Goal: Communication & Community: Connect with others

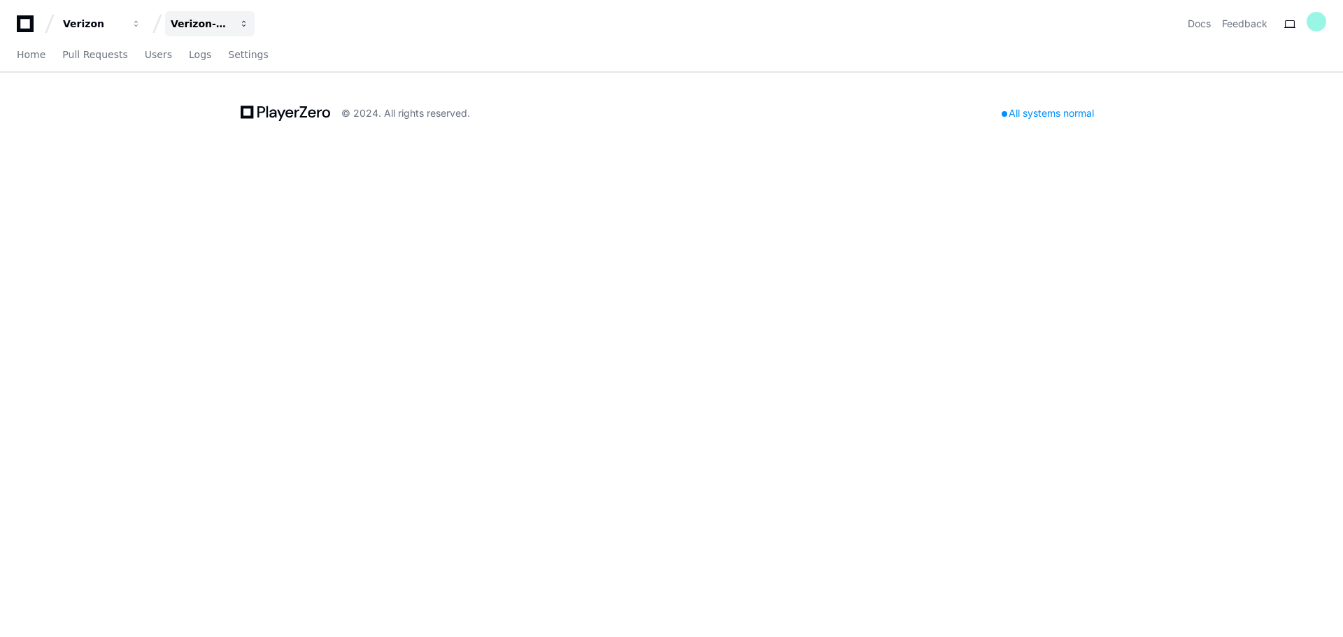
click at [141, 22] on span "button" at bounding box center [137, 24] width 10 height 10
click at [240, 71] on link "Join or create a project" at bounding box center [262, 73] width 179 height 18
click at [124, 23] on button "Verizon" at bounding box center [102, 23] width 90 height 25
click at [123, 17] on div "Verizon-Clarify-Order-Management" at bounding box center [93, 24] width 60 height 14
click at [241, 70] on link "Join or create a project" at bounding box center [262, 73] width 179 height 18
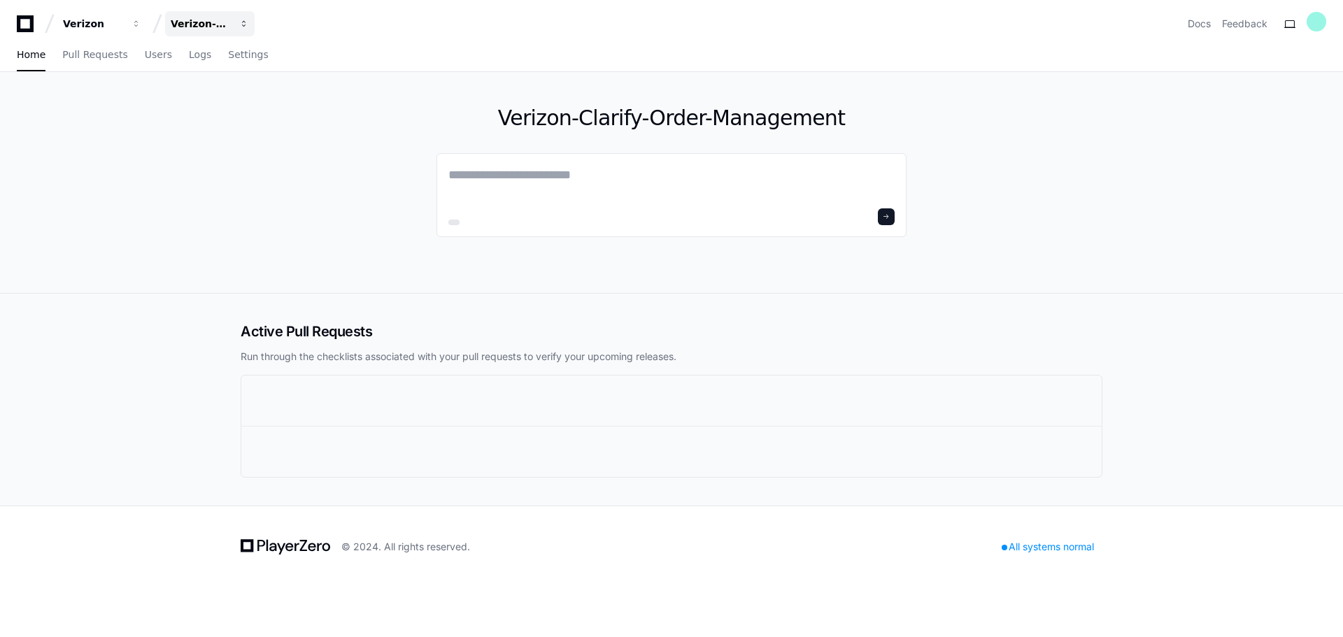
click at [141, 26] on span "button" at bounding box center [137, 24] width 10 height 10
click at [208, 21] on div "Verizon-Clarify-Order-Management" at bounding box center [201, 24] width 60 height 14
click at [133, 22] on span "button" at bounding box center [137, 24] width 10 height 10
click at [163, 69] on link "Manage Organizations" at bounding box center [173, 73] width 179 height 18
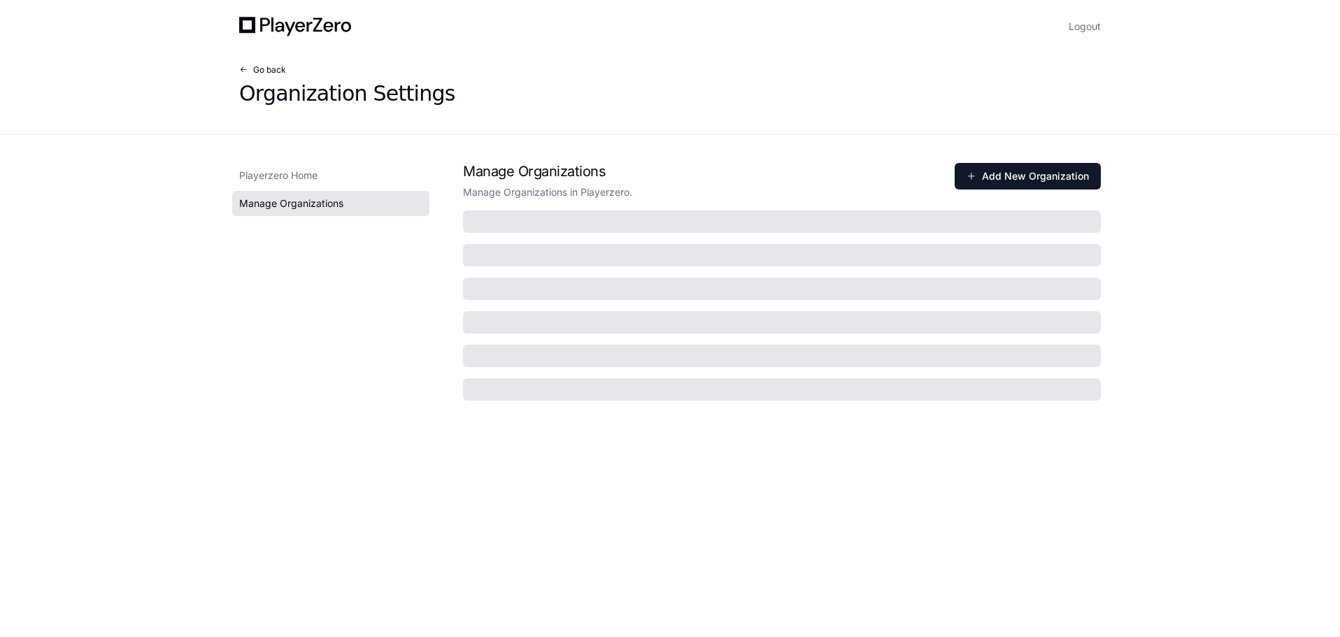
click at [244, 66] on span at bounding box center [243, 70] width 8 height 8
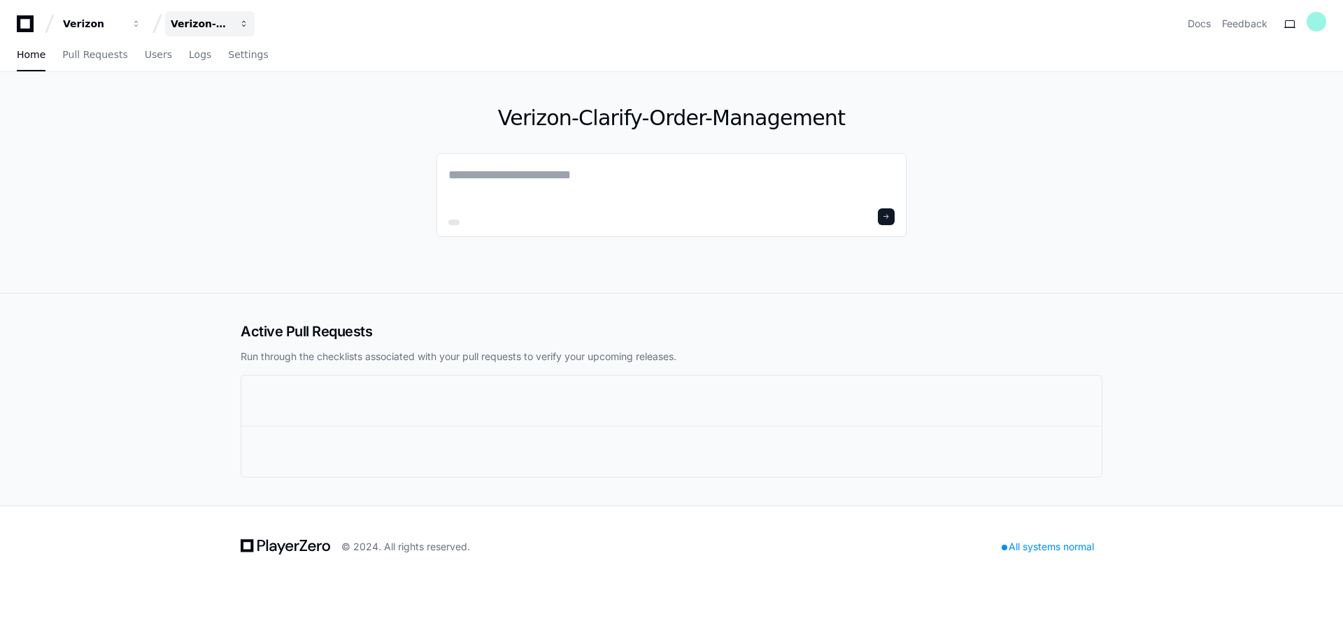
click at [123, 21] on div "Verizon-Clarify-Order-Management" at bounding box center [93, 24] width 60 height 14
click at [243, 71] on link "Join or create a project" at bounding box center [262, 73] width 179 height 18
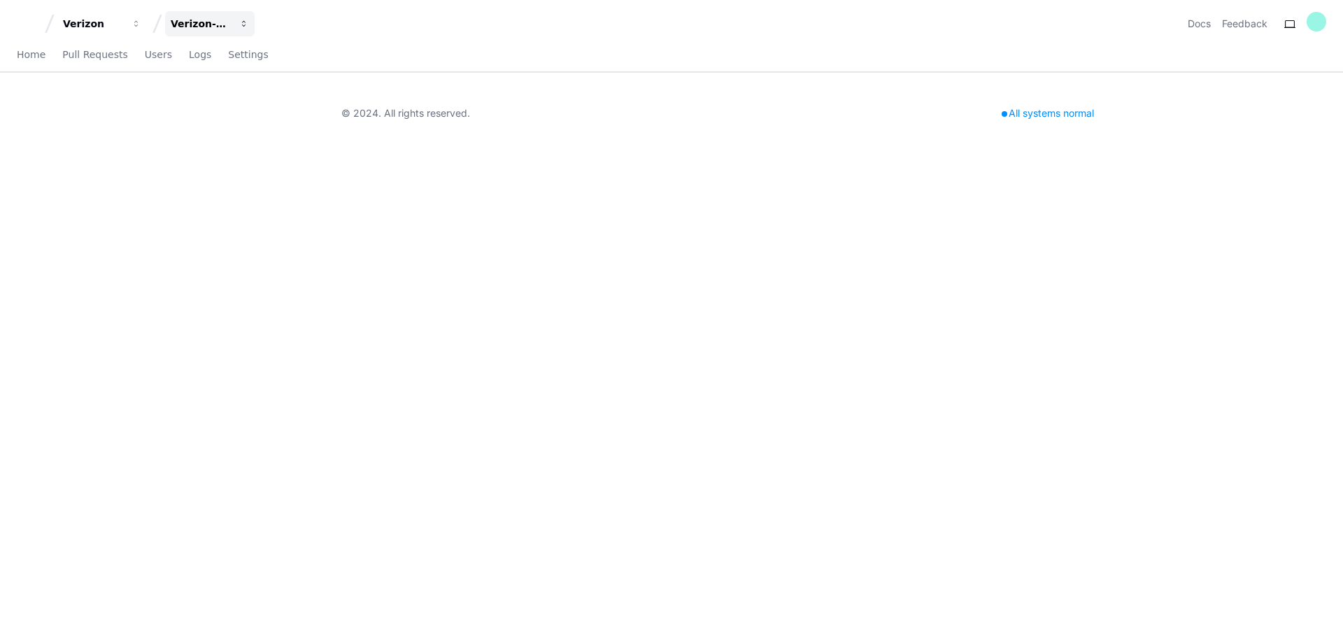
click at [201, 31] on button "Verizon-Clarify-Order-Management" at bounding box center [210, 23] width 90 height 25
click at [14, 56] on div "Home Pull Requests Users Logs Settings" at bounding box center [671, 55] width 1343 height 33
click at [27, 55] on span "Home" at bounding box center [31, 54] width 29 height 8
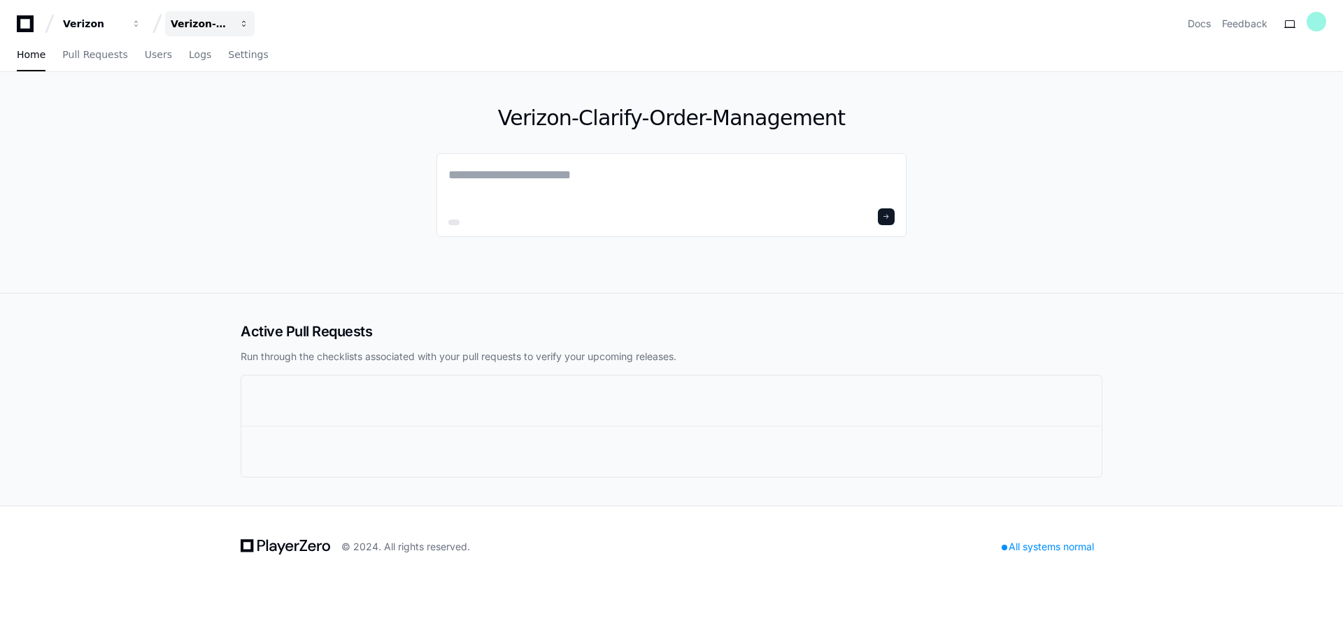
click at [141, 26] on span "button" at bounding box center [137, 24] width 10 height 10
click at [246, 70] on link "Join or create a project" at bounding box center [262, 73] width 179 height 18
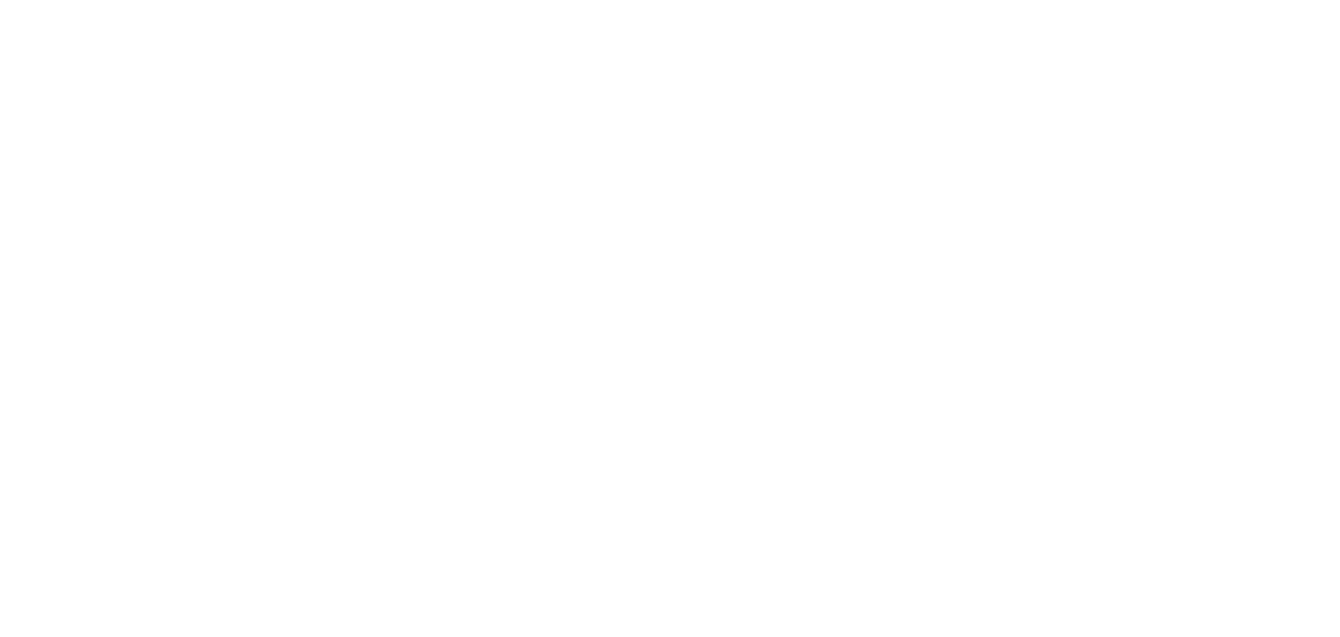
click at [981, 502] on div at bounding box center [670, 318] width 1340 height 637
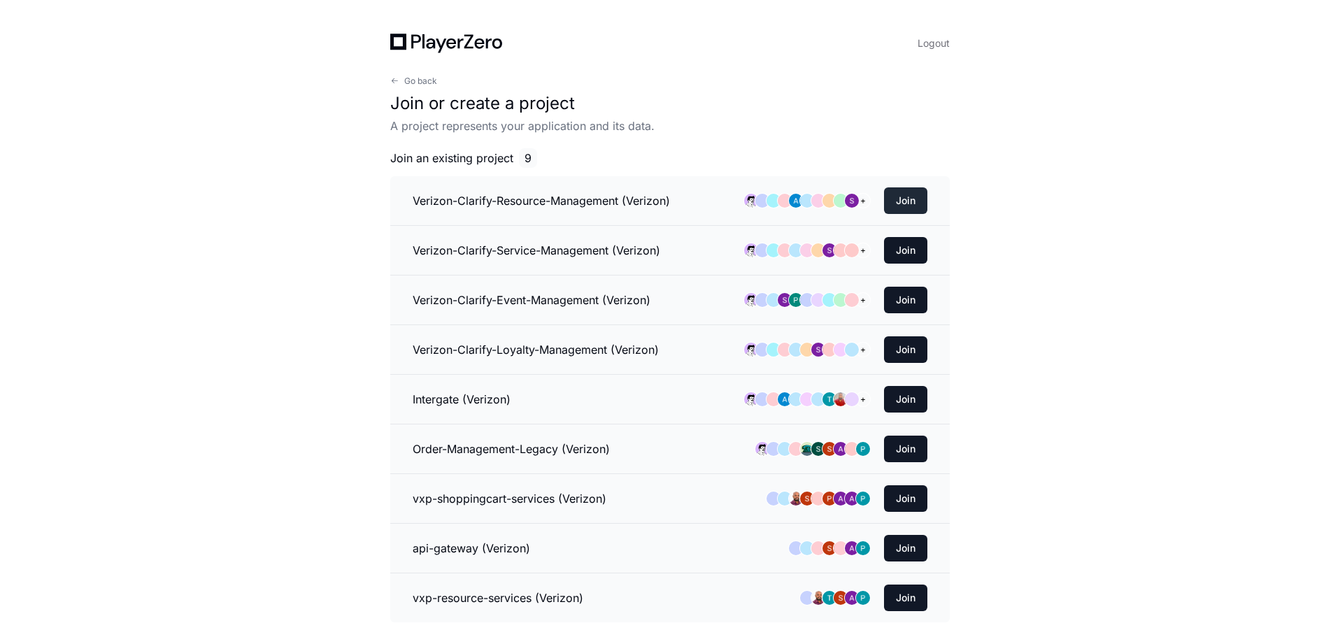
click at [908, 197] on button "Join" at bounding box center [905, 200] width 43 height 27
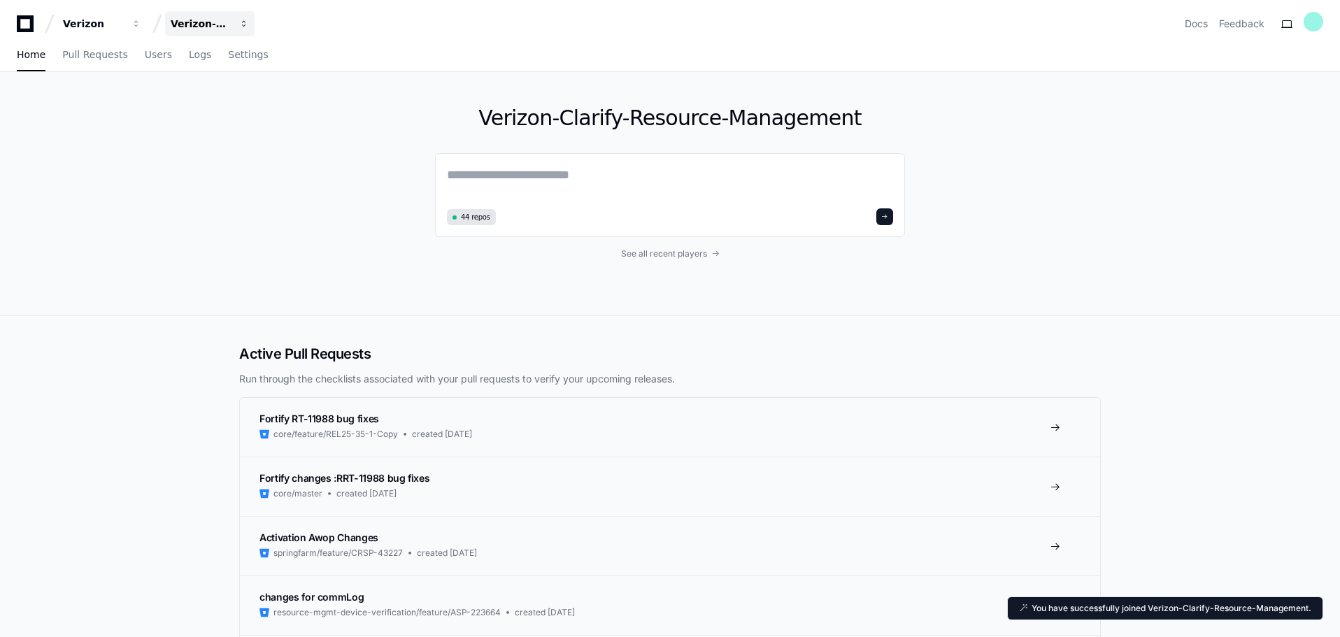
click at [236, 22] on button "Verizon-Clarify-Resource-Management" at bounding box center [210, 23] width 90 height 25
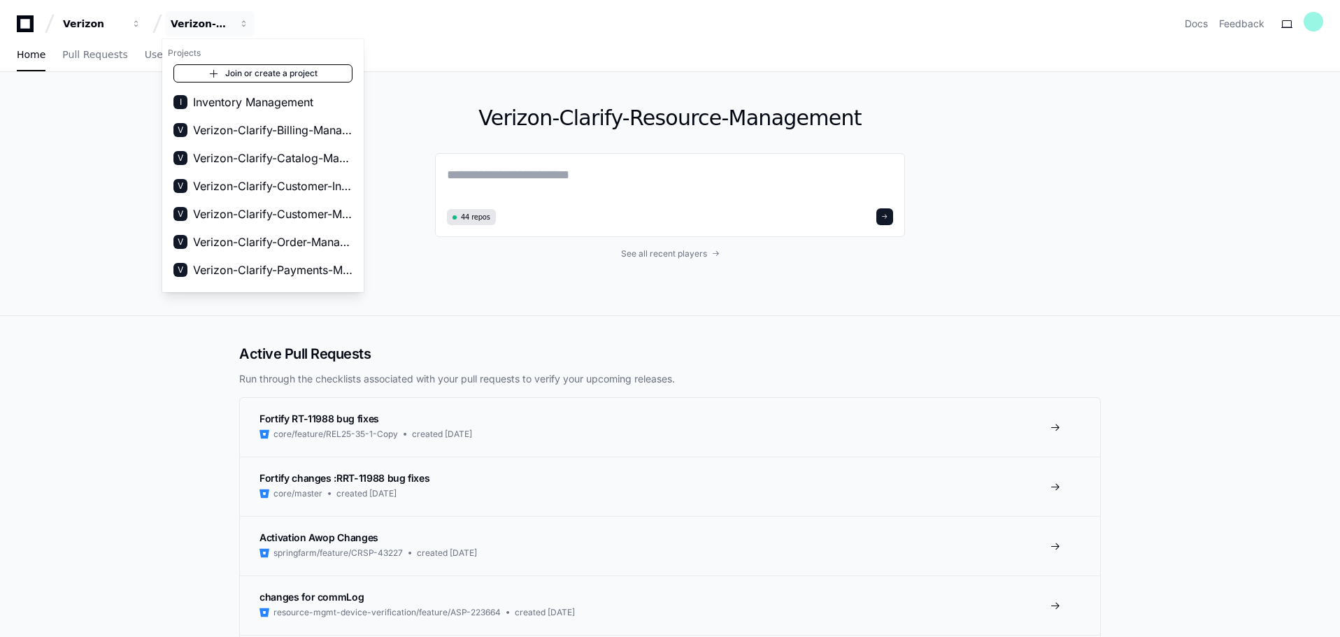
click at [265, 76] on link "Join or create a project" at bounding box center [262, 73] width 179 height 18
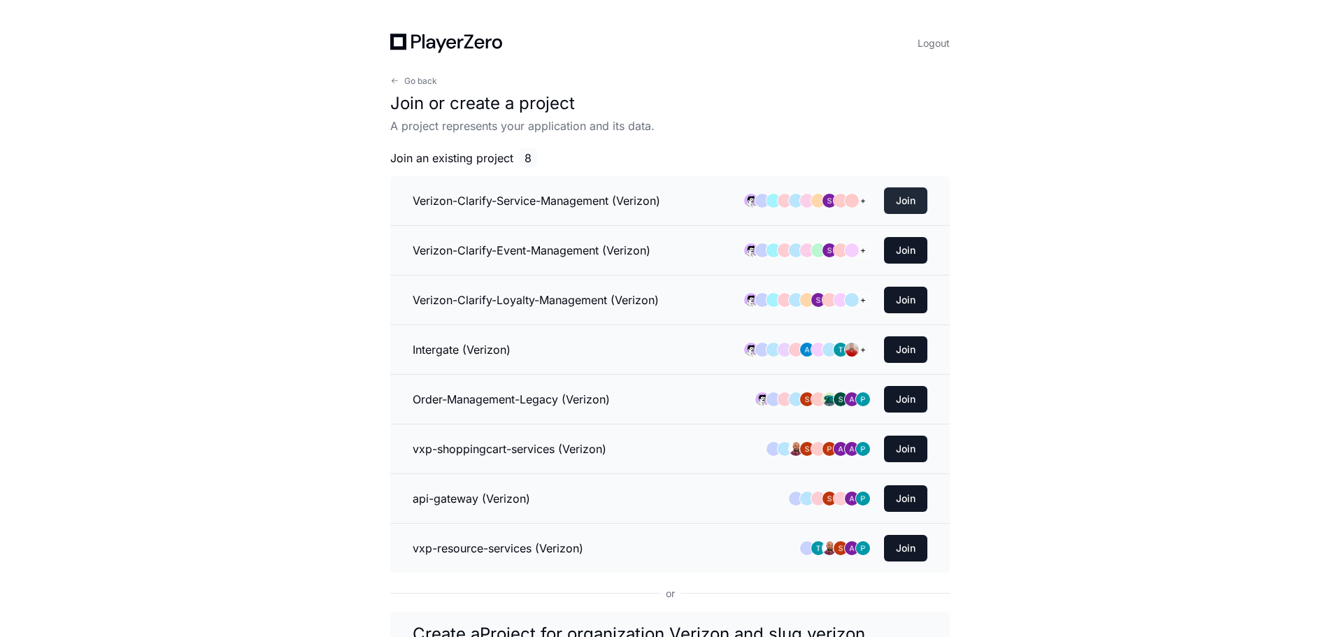
click at [906, 202] on button "Join" at bounding box center [905, 200] width 43 height 27
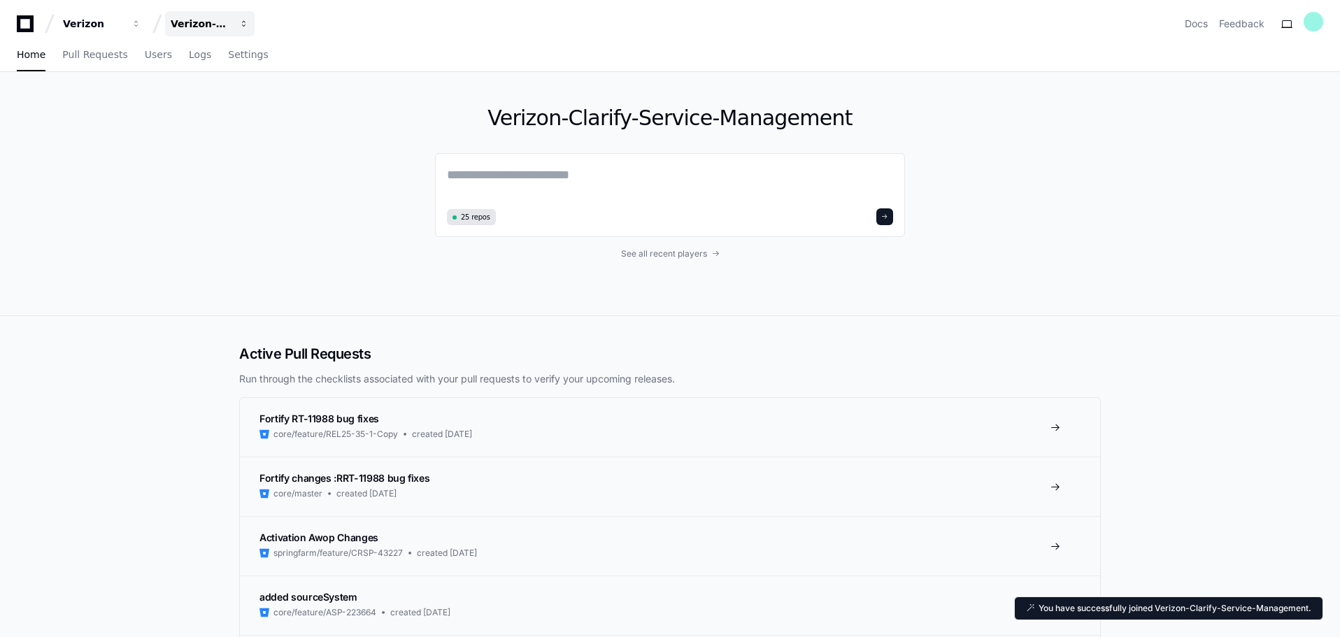
click at [123, 21] on div "Verizon-Clarify-Service-Management" at bounding box center [93, 24] width 60 height 14
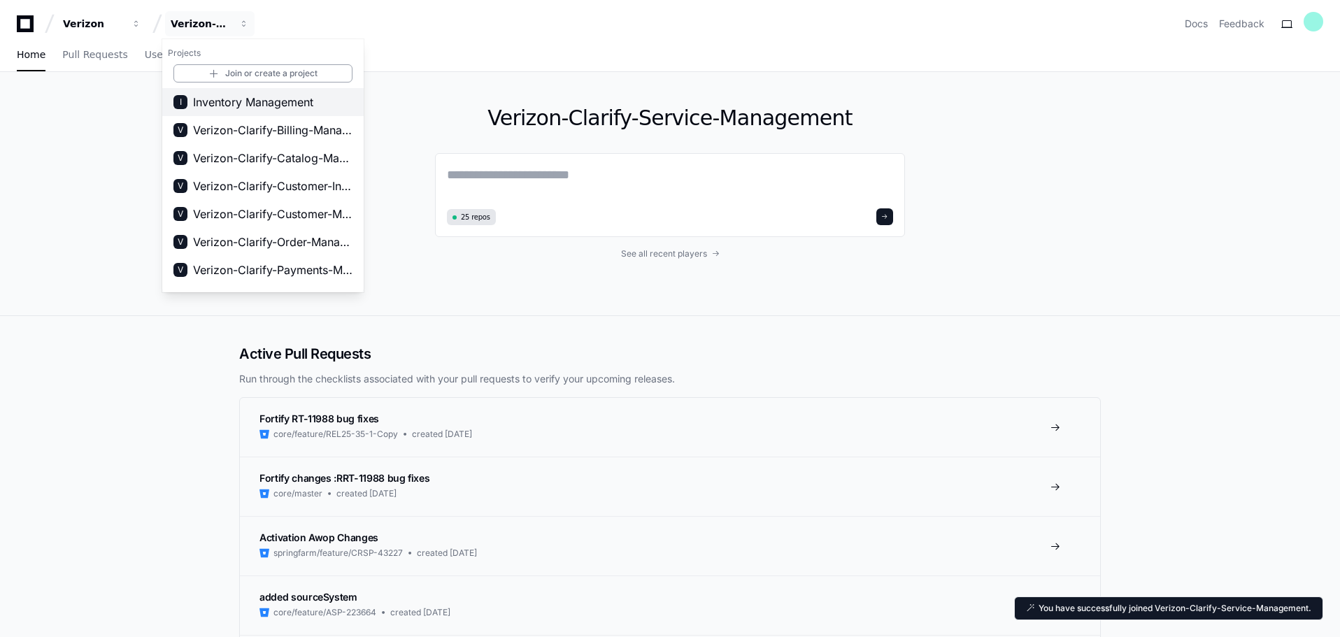
click at [280, 105] on span "Inventory Management" at bounding box center [253, 102] width 120 height 17
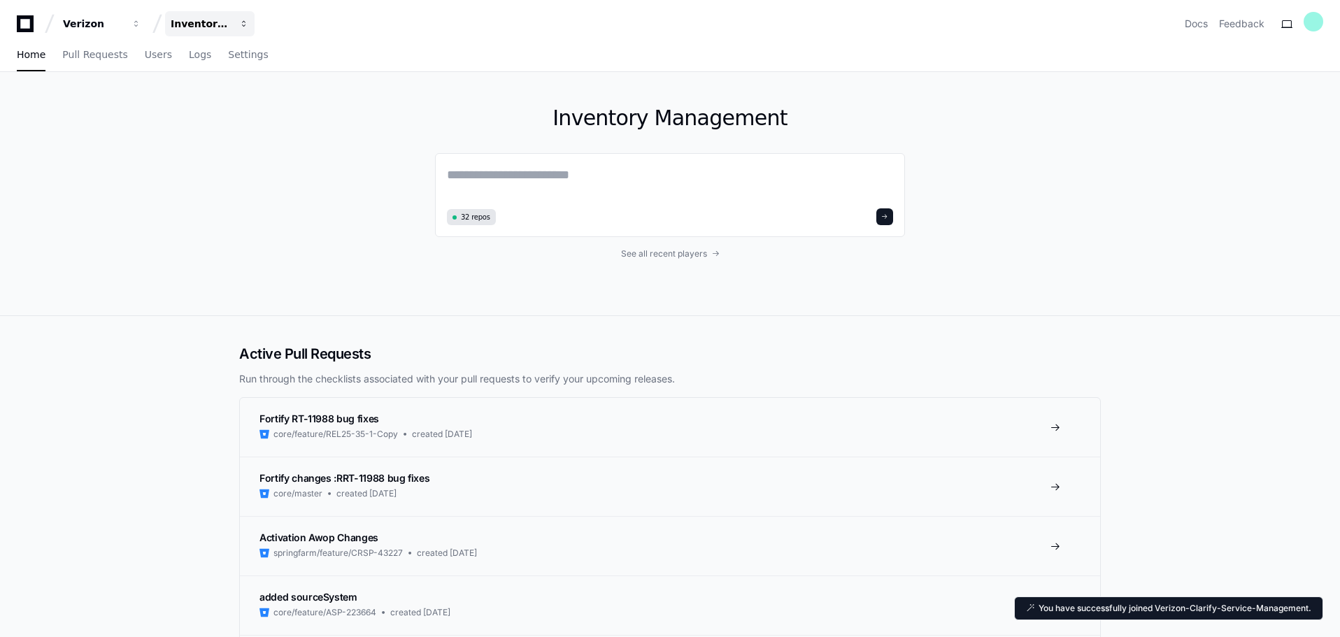
click at [123, 20] on div "Inventory Management" at bounding box center [93, 24] width 60 height 14
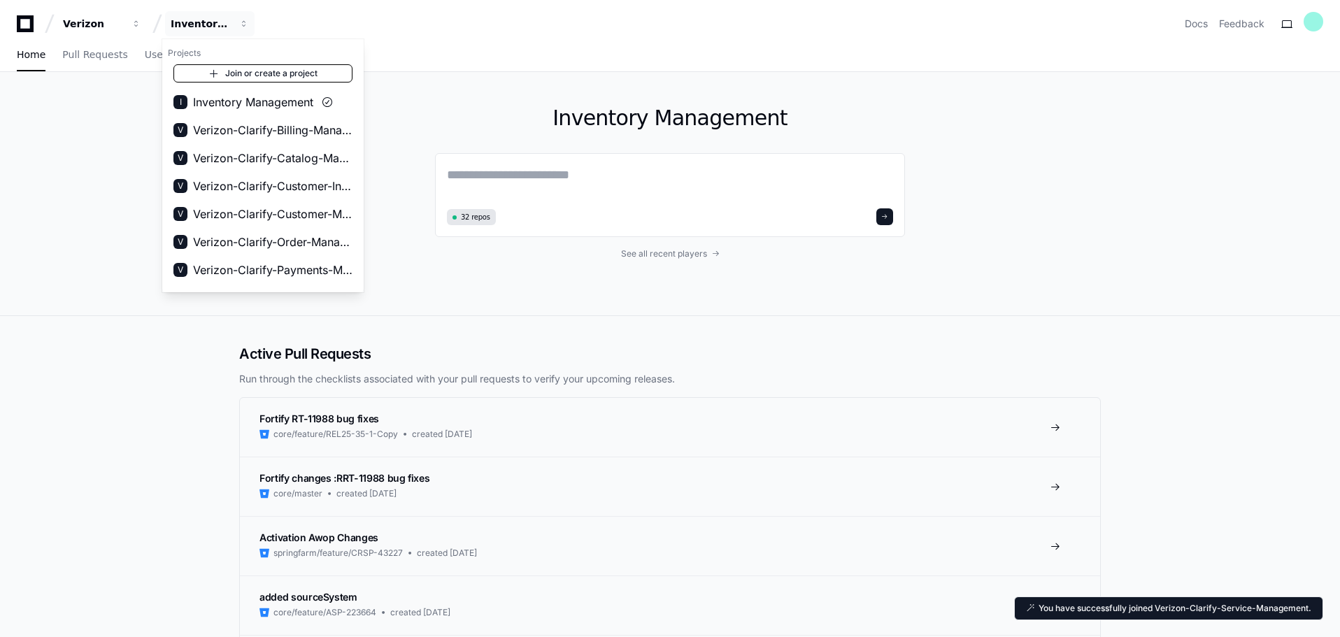
click at [268, 71] on link "Join or create a project" at bounding box center [262, 73] width 179 height 18
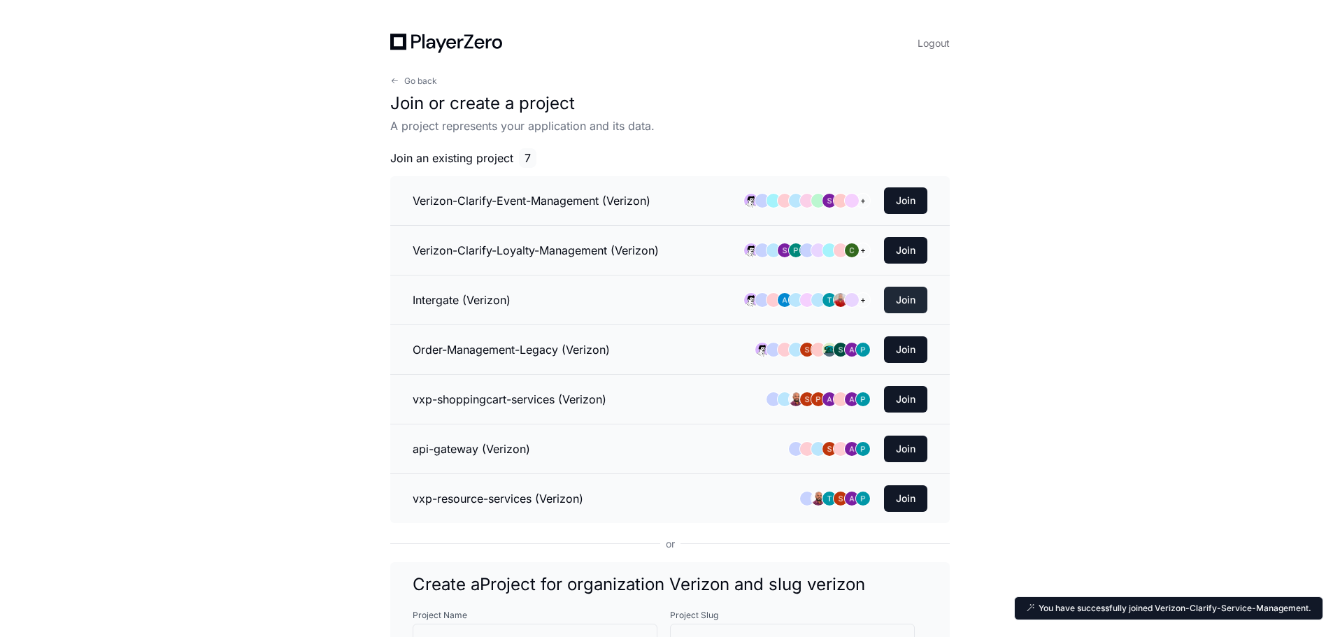
click at [901, 290] on button "Join" at bounding box center [905, 300] width 43 height 27
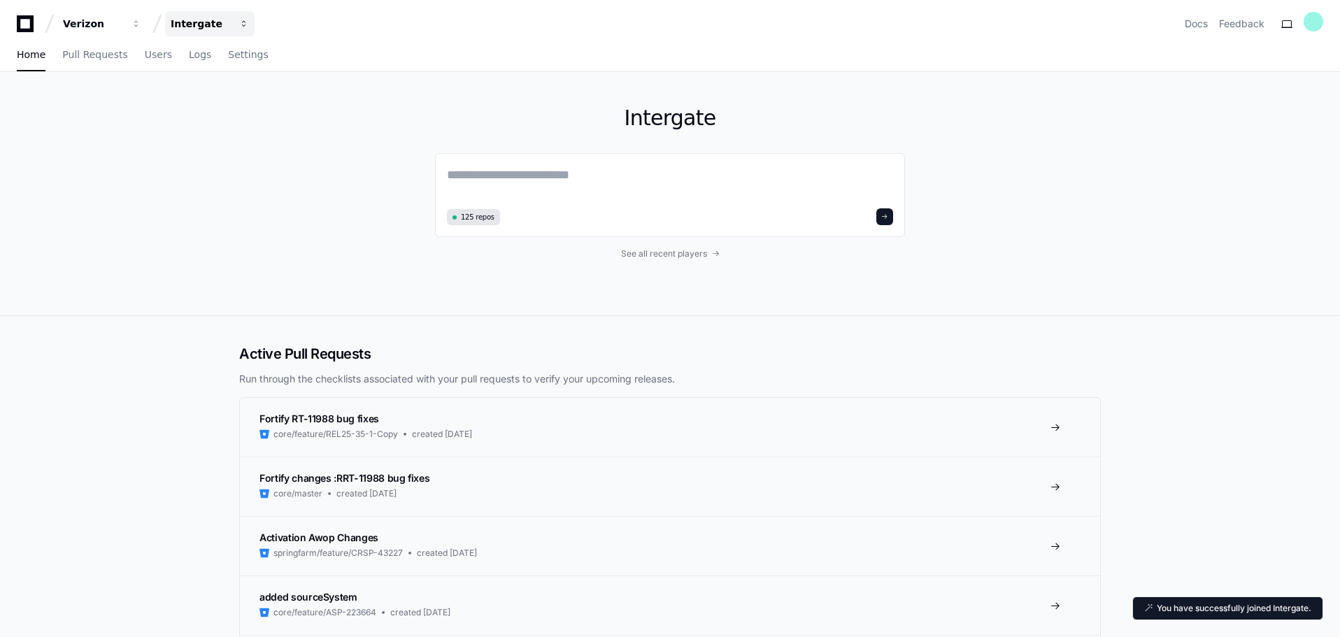
click at [123, 23] on div "Intergate" at bounding box center [93, 24] width 60 height 14
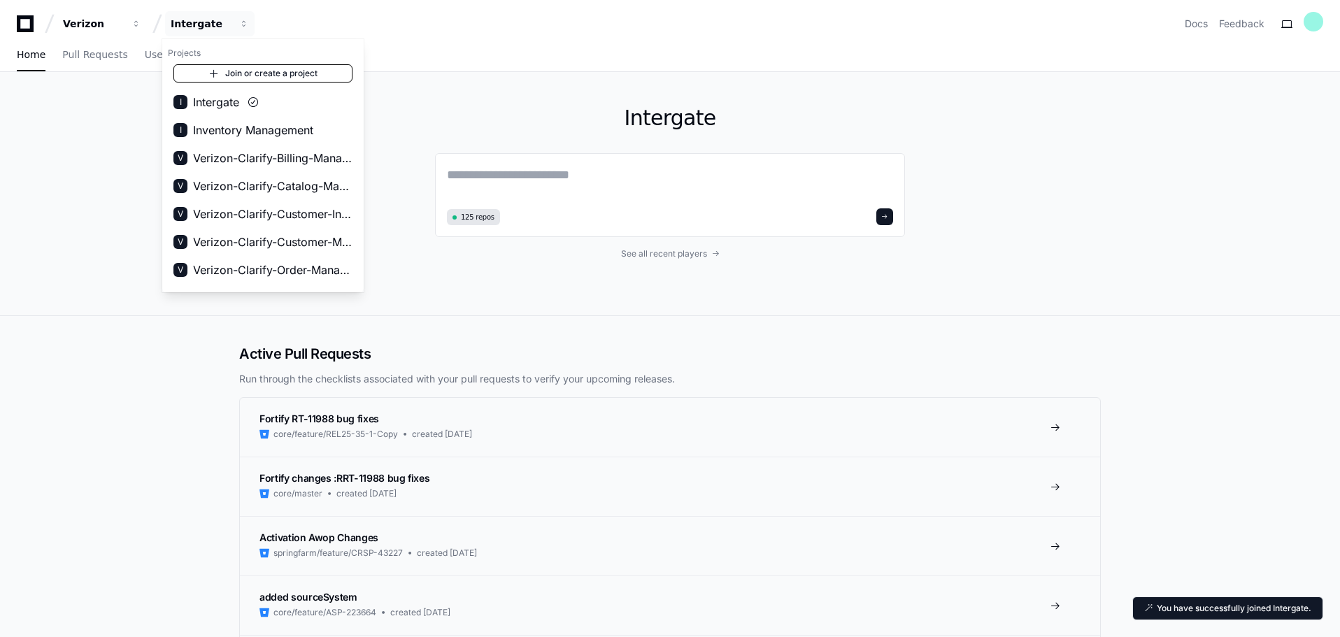
click at [259, 70] on link "Join or create a project" at bounding box center [262, 73] width 179 height 18
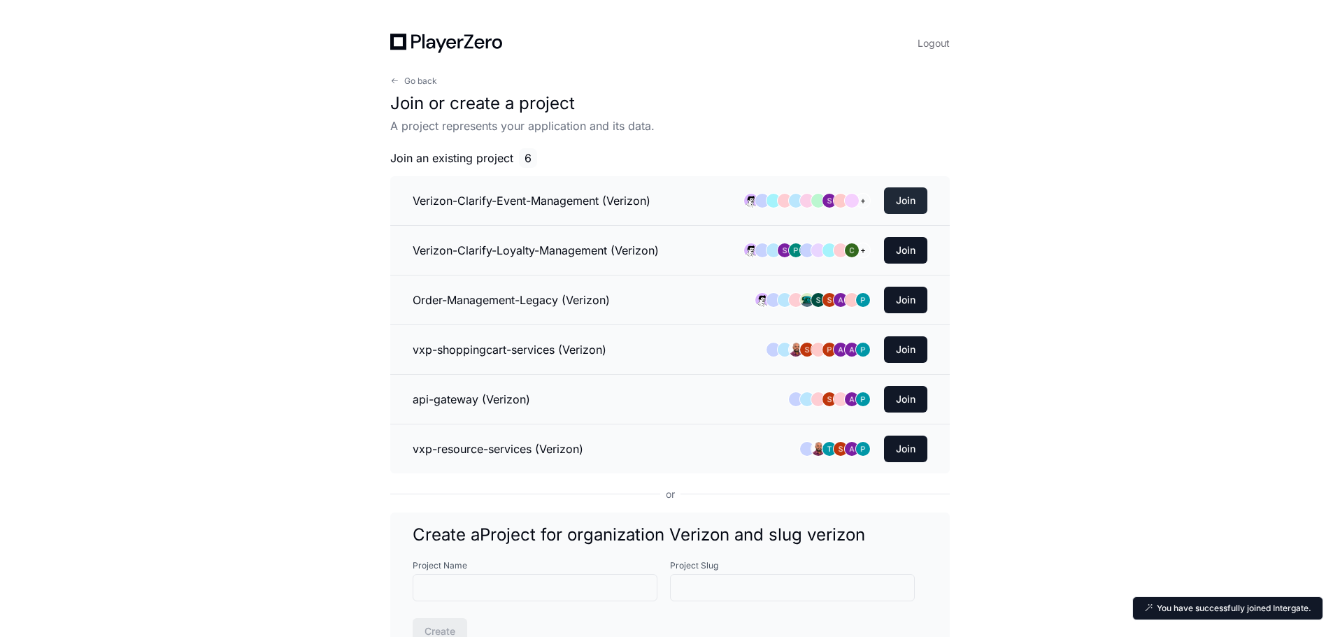
click at [904, 191] on button "Join" at bounding box center [905, 200] width 43 height 27
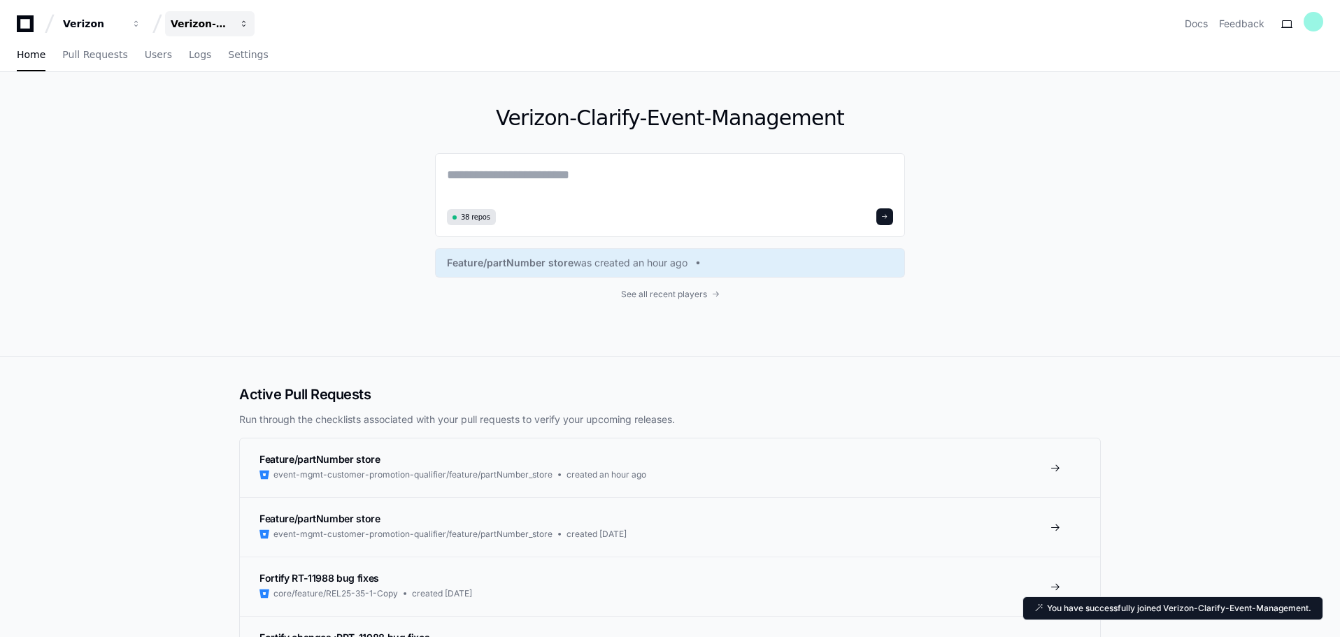
click at [123, 20] on div "Verizon-Clarify-Event-Management" at bounding box center [93, 24] width 60 height 14
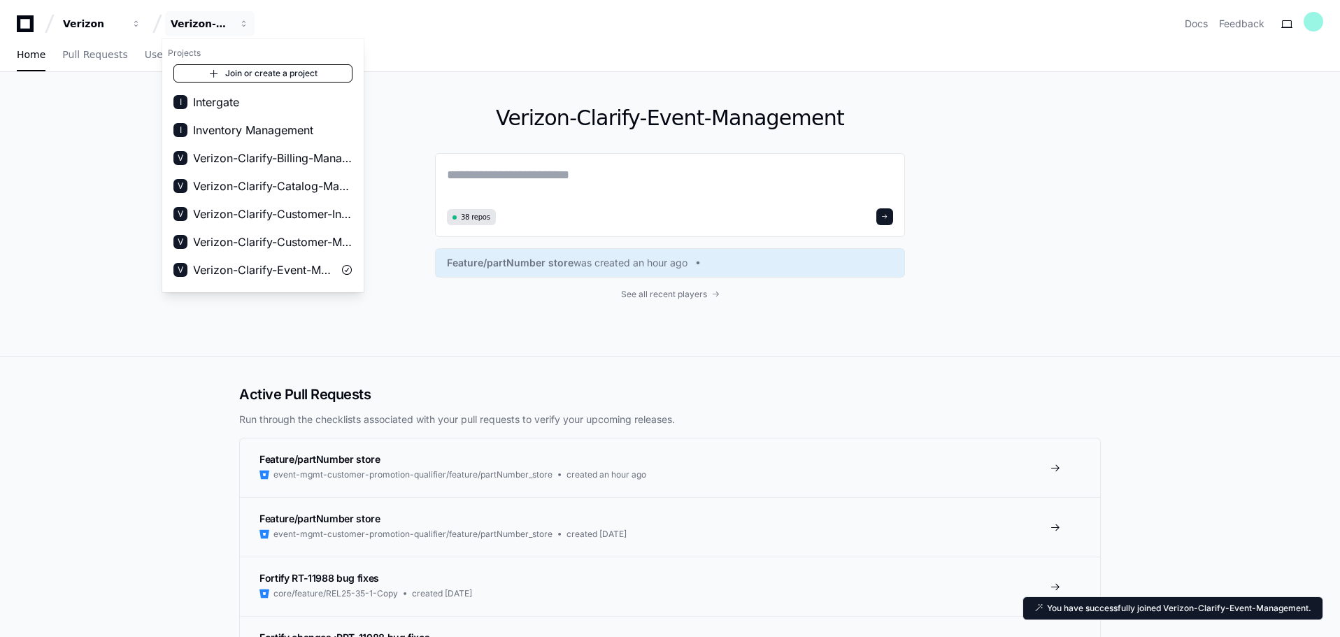
click at [297, 66] on link "Join or create a project" at bounding box center [262, 73] width 179 height 18
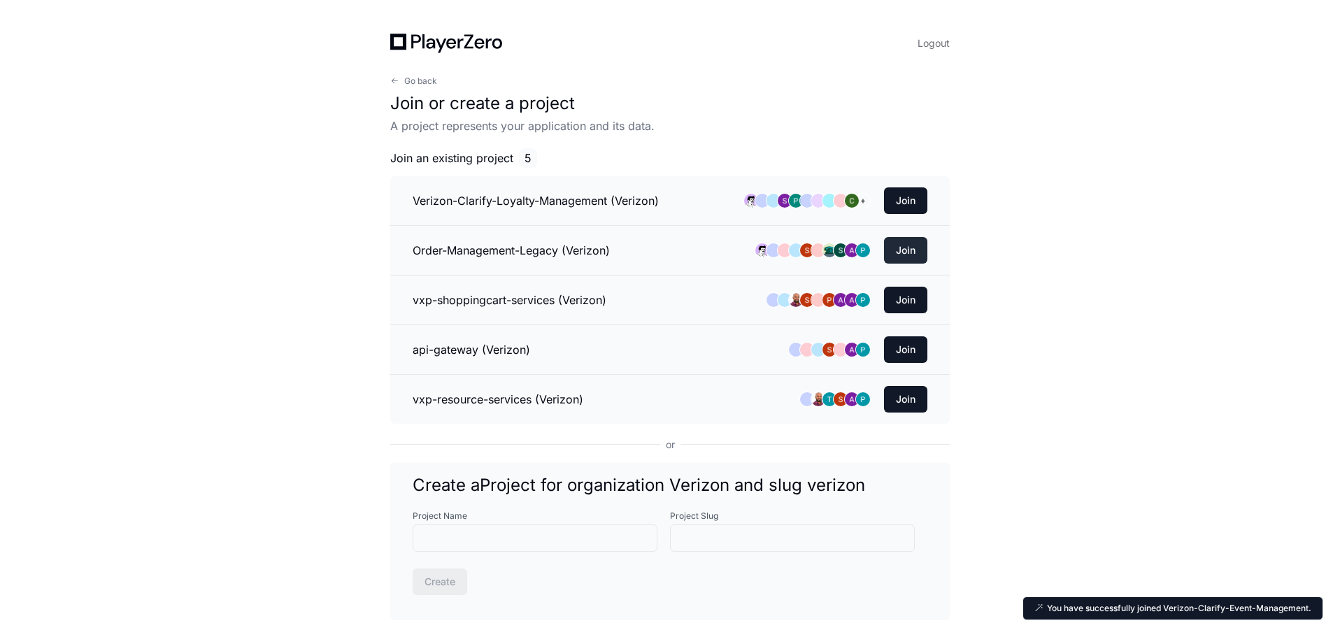
click at [912, 245] on button "Join" at bounding box center [905, 250] width 43 height 27
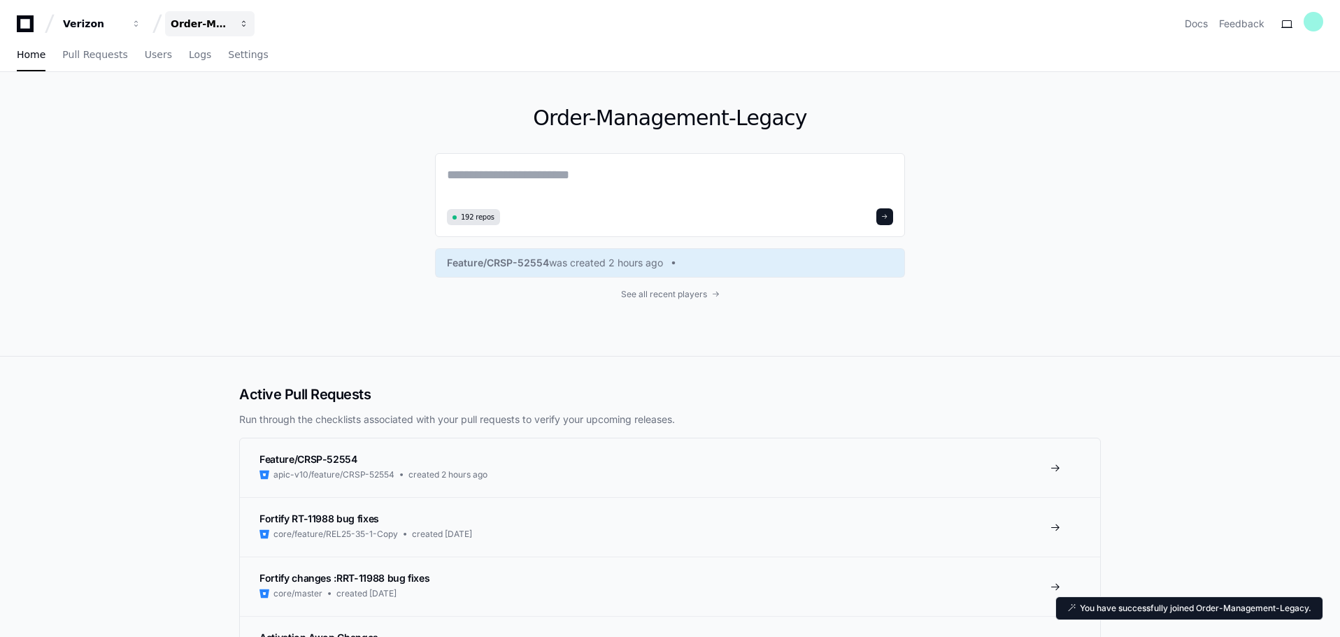
click at [123, 24] on div "Order-Management-Legacy" at bounding box center [93, 24] width 60 height 14
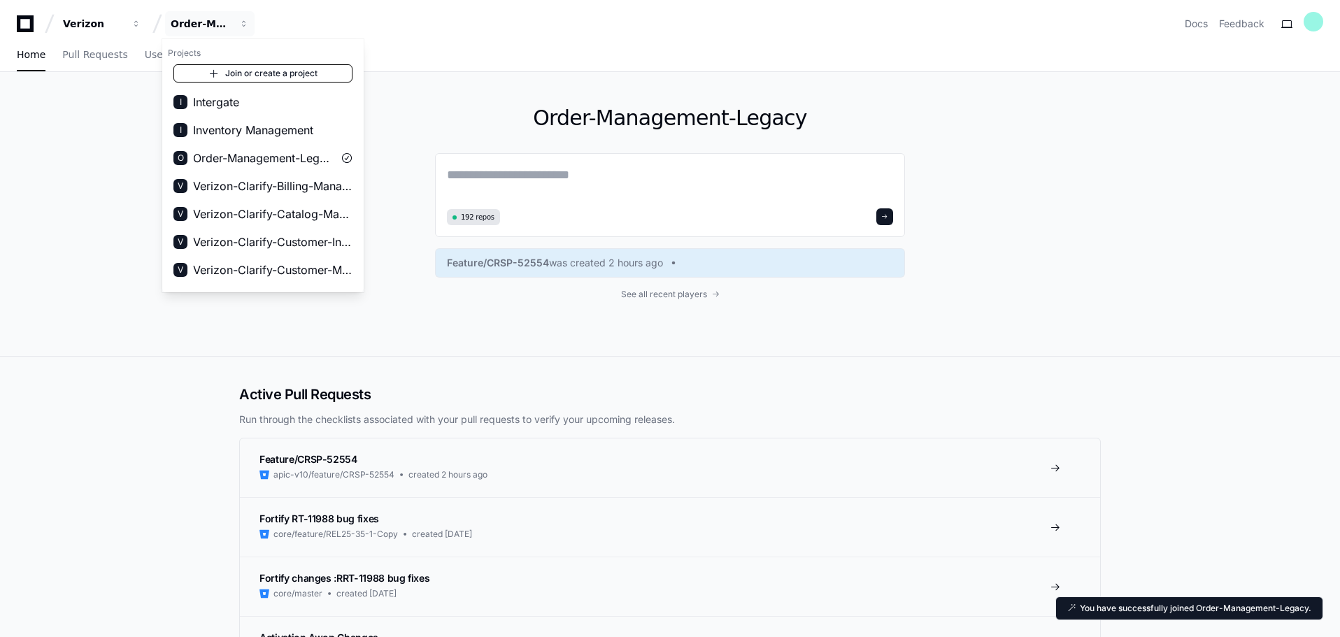
click at [301, 75] on link "Join or create a project" at bounding box center [262, 73] width 179 height 18
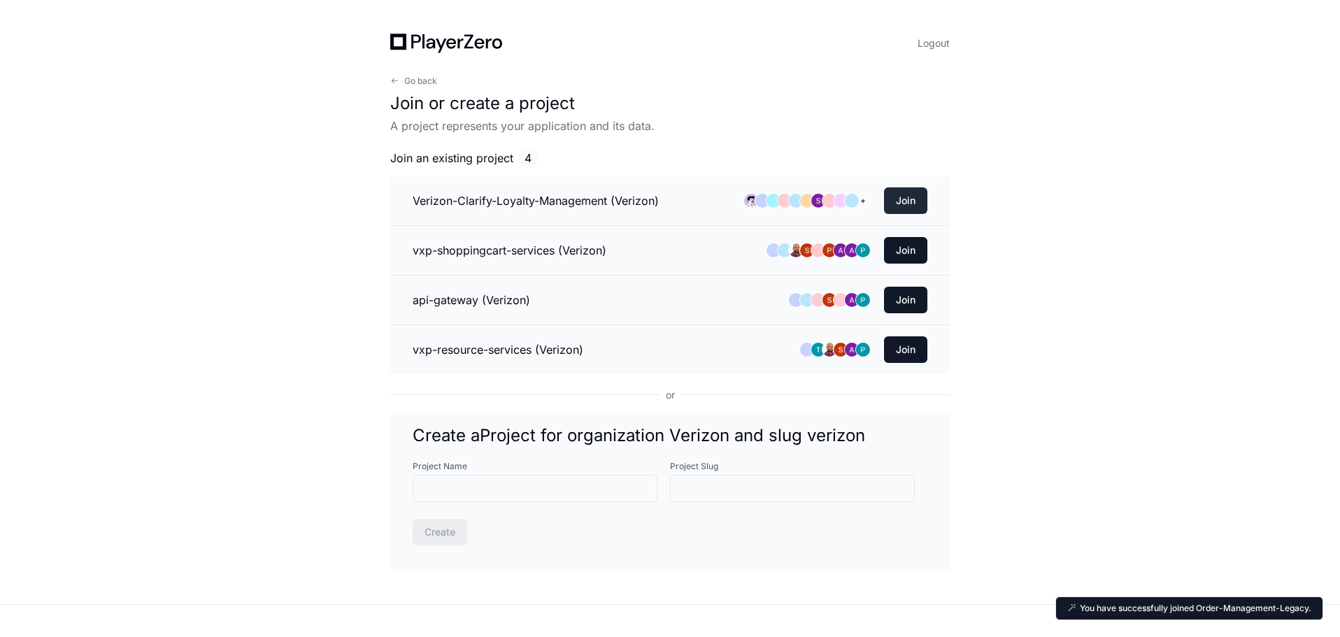
click at [912, 195] on button "Join" at bounding box center [905, 200] width 43 height 27
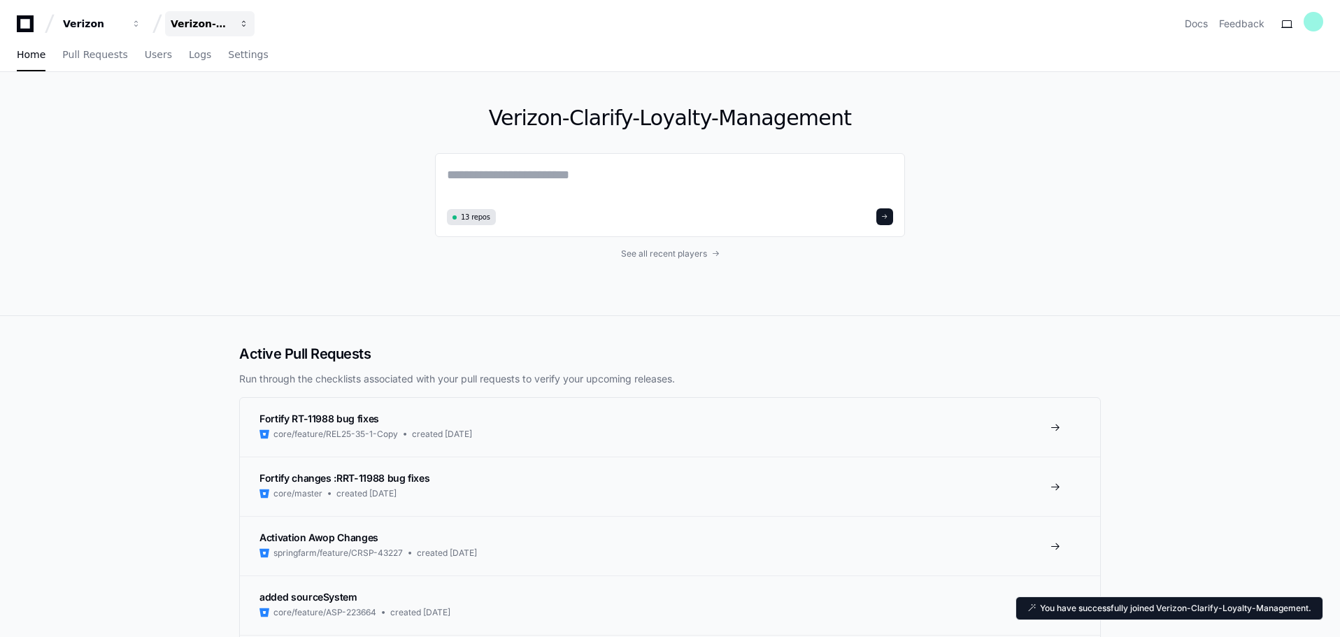
click at [123, 26] on div "Verizon-Clarify-Loyalty-Management" at bounding box center [93, 24] width 60 height 14
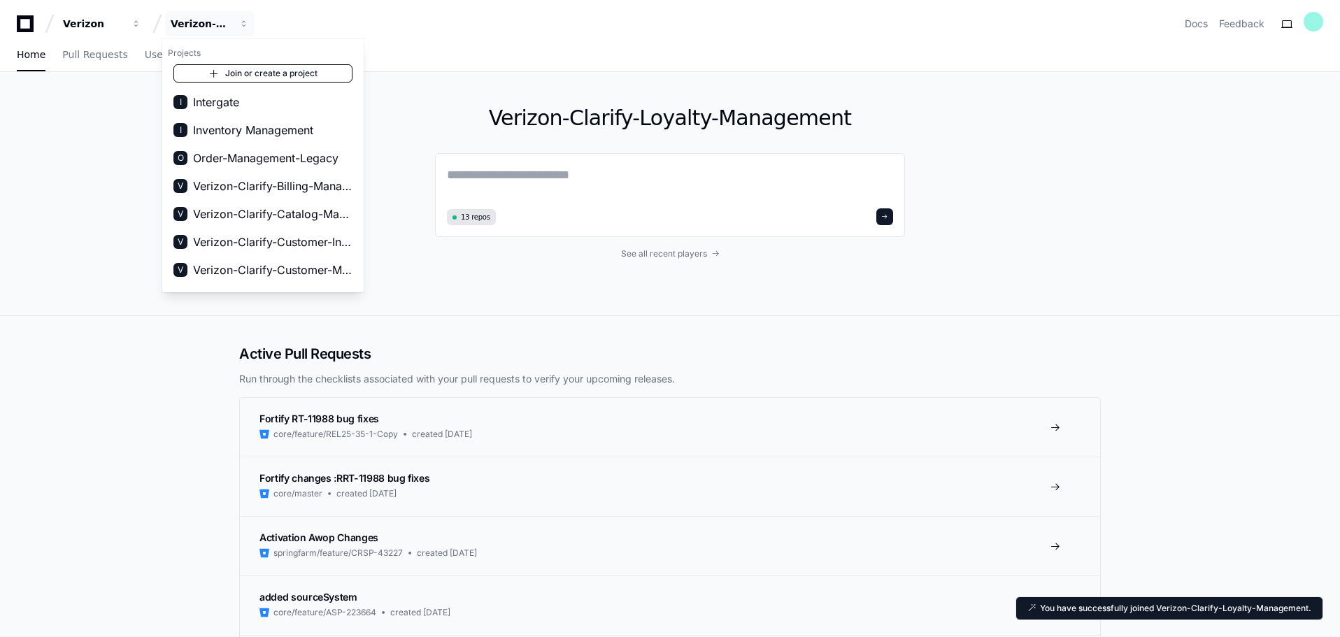
click at [293, 73] on link "Join or create a project" at bounding box center [262, 73] width 179 height 18
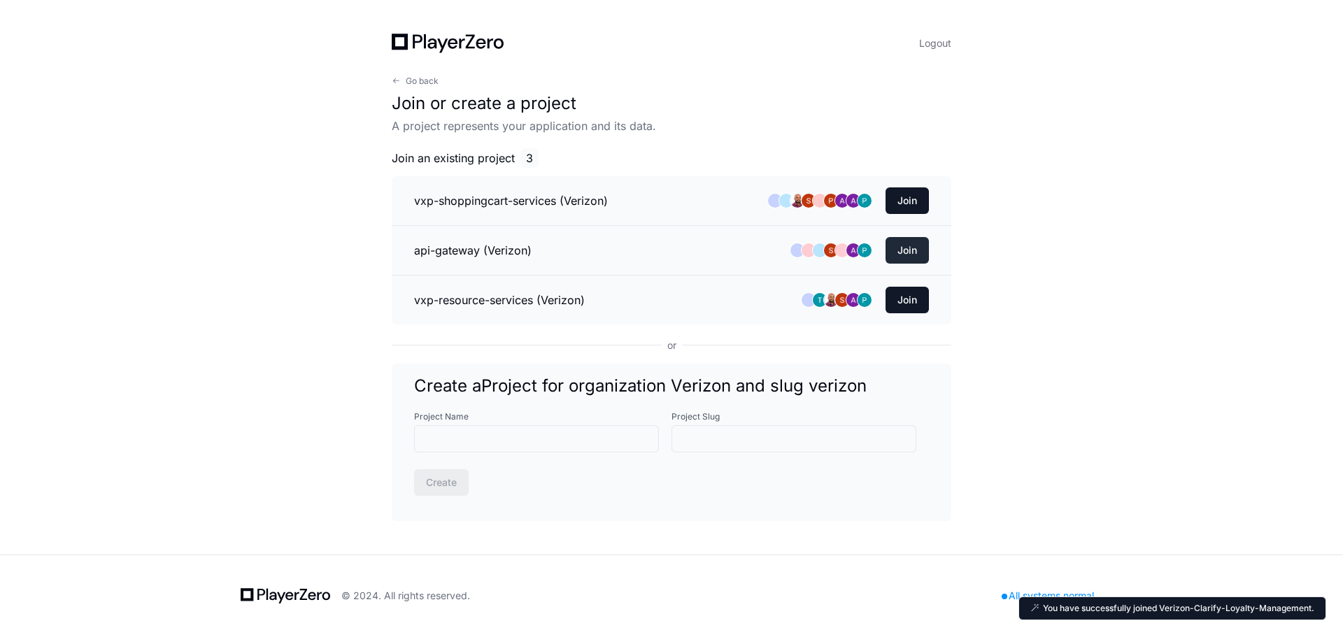
click at [914, 247] on button "Join" at bounding box center [907, 250] width 43 height 27
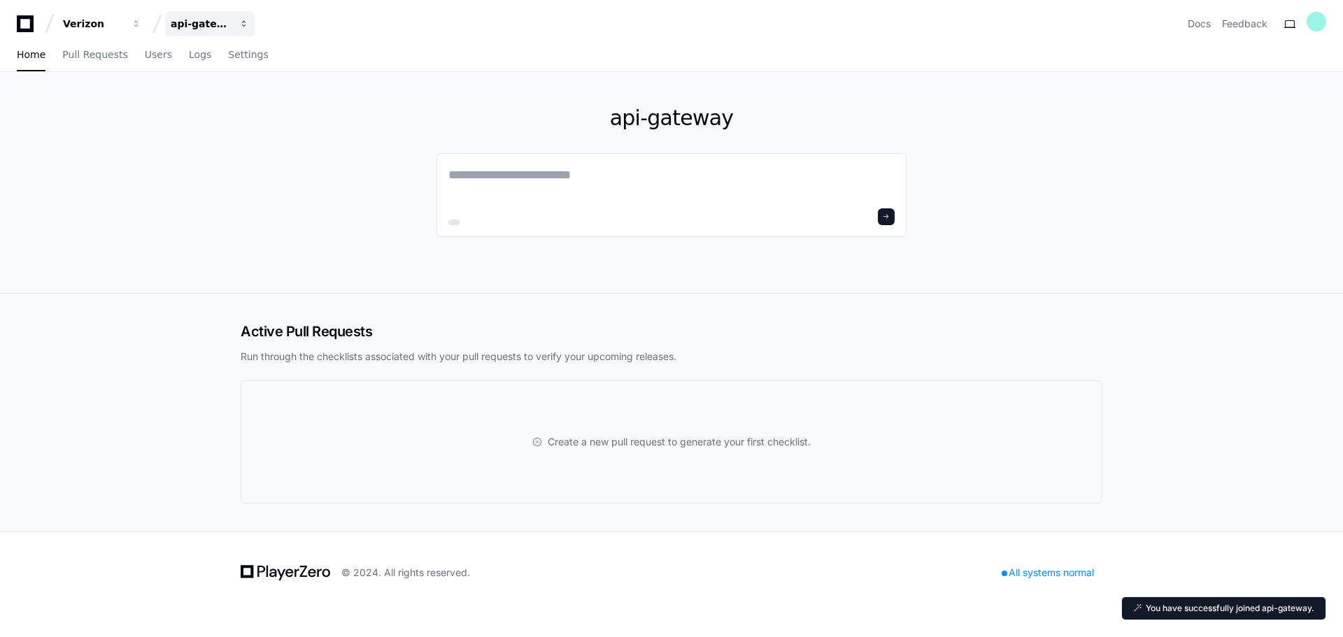
click at [123, 20] on div "api-gateway" at bounding box center [93, 24] width 60 height 14
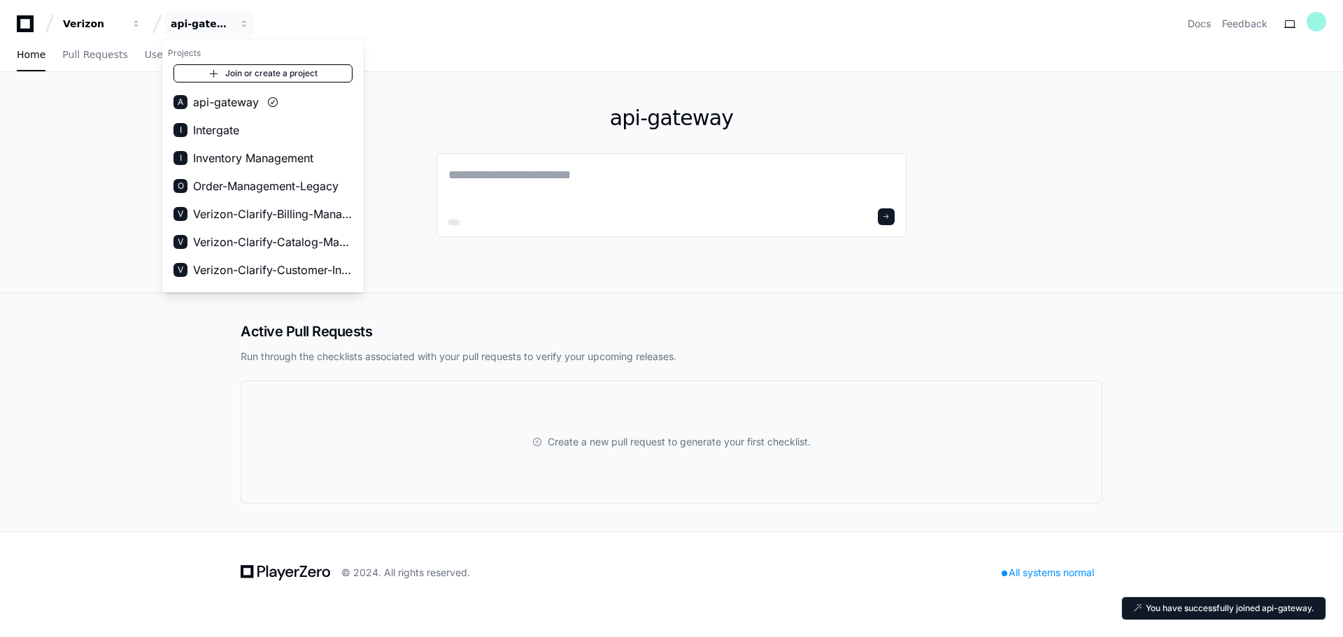
click at [281, 75] on link "Join or create a project" at bounding box center [262, 73] width 179 height 18
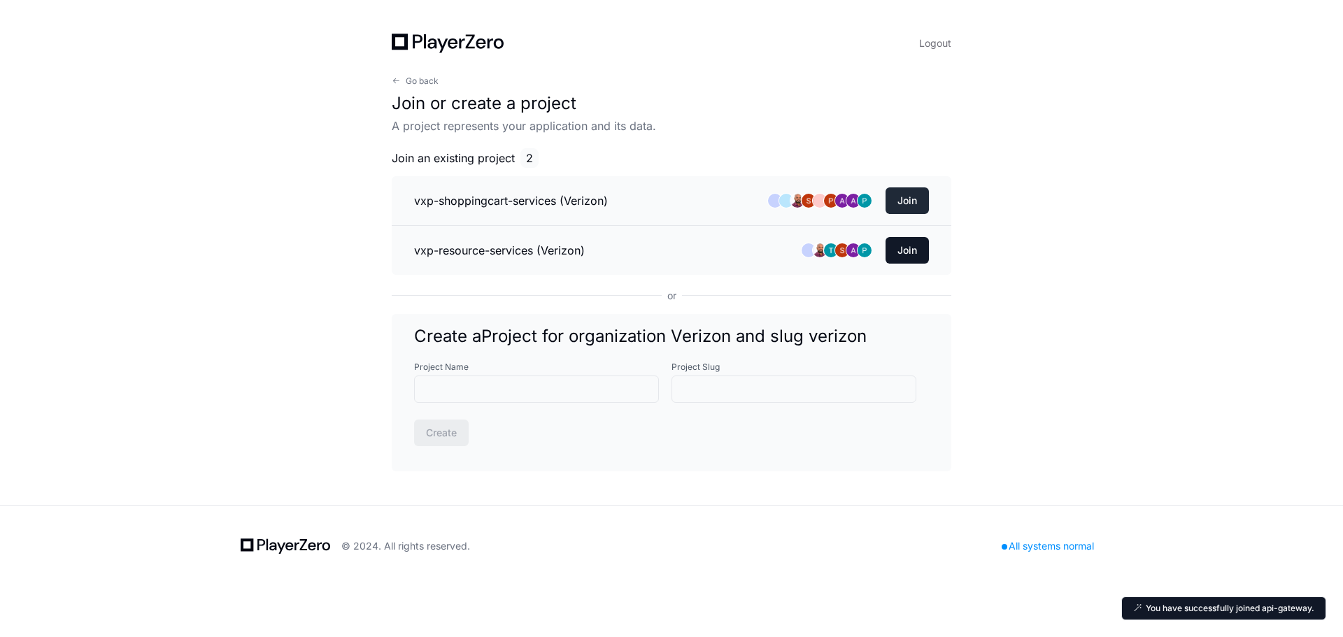
click at [923, 192] on button "Join" at bounding box center [907, 200] width 43 height 27
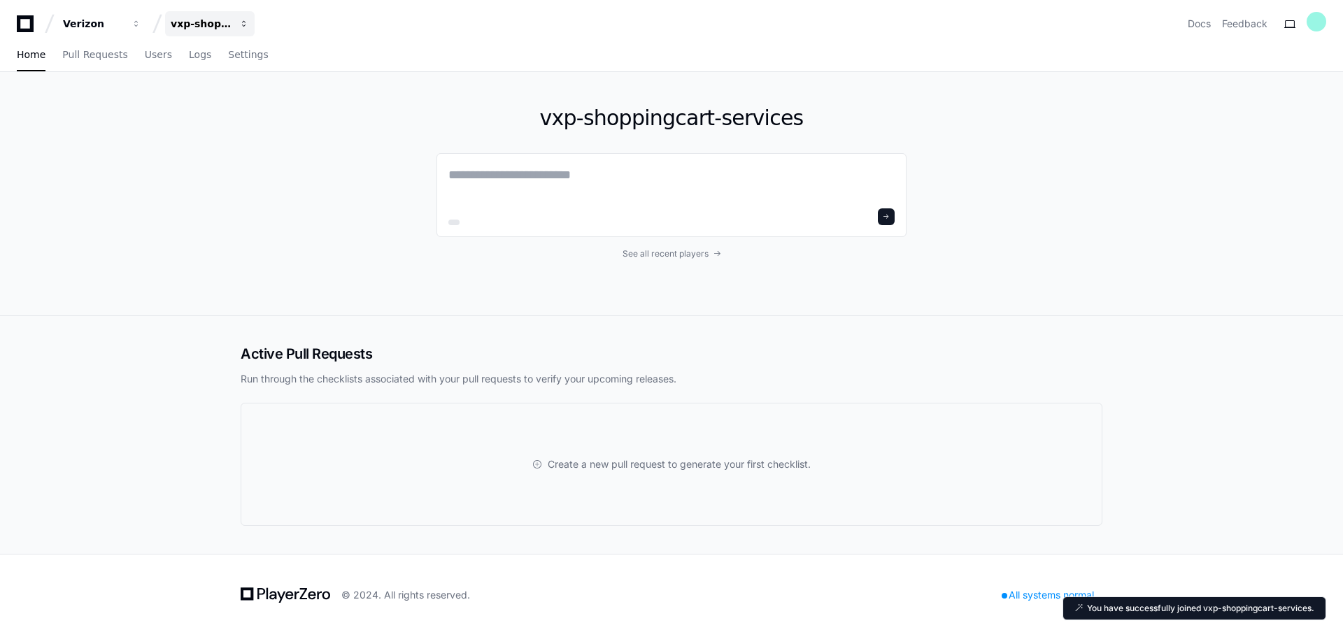
click at [123, 24] on div "vxp-shoppingcart-services" at bounding box center [93, 24] width 60 height 14
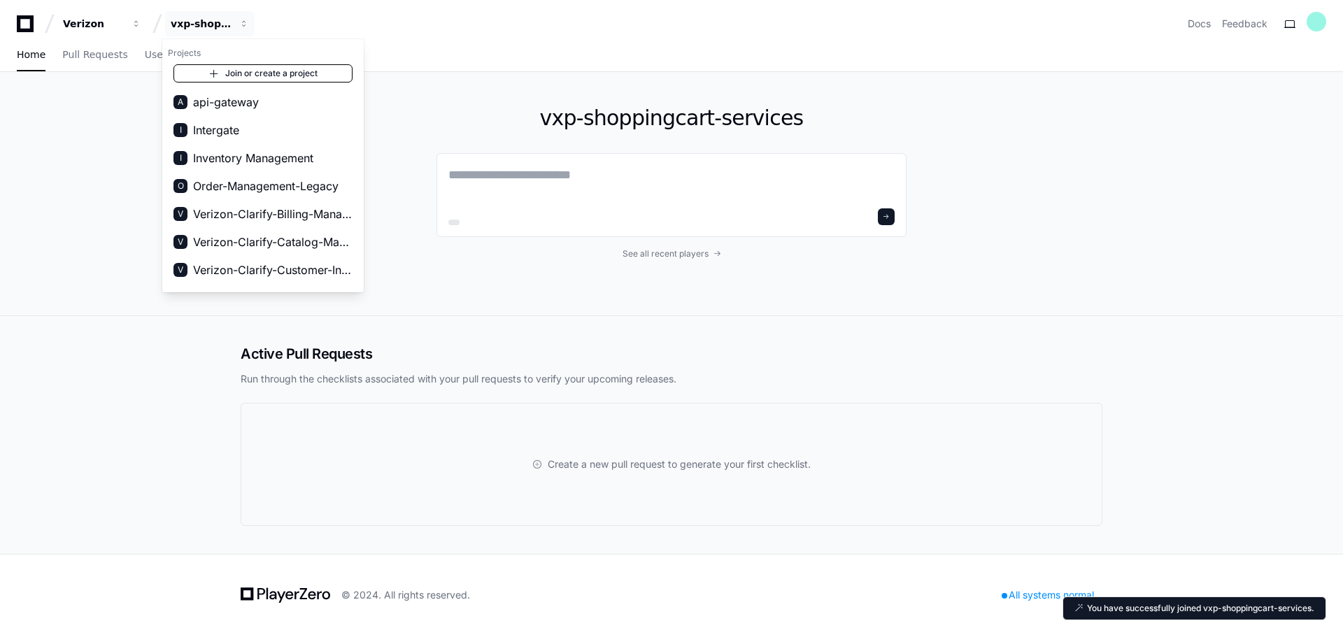
click at [274, 73] on link "Join or create a project" at bounding box center [262, 73] width 179 height 18
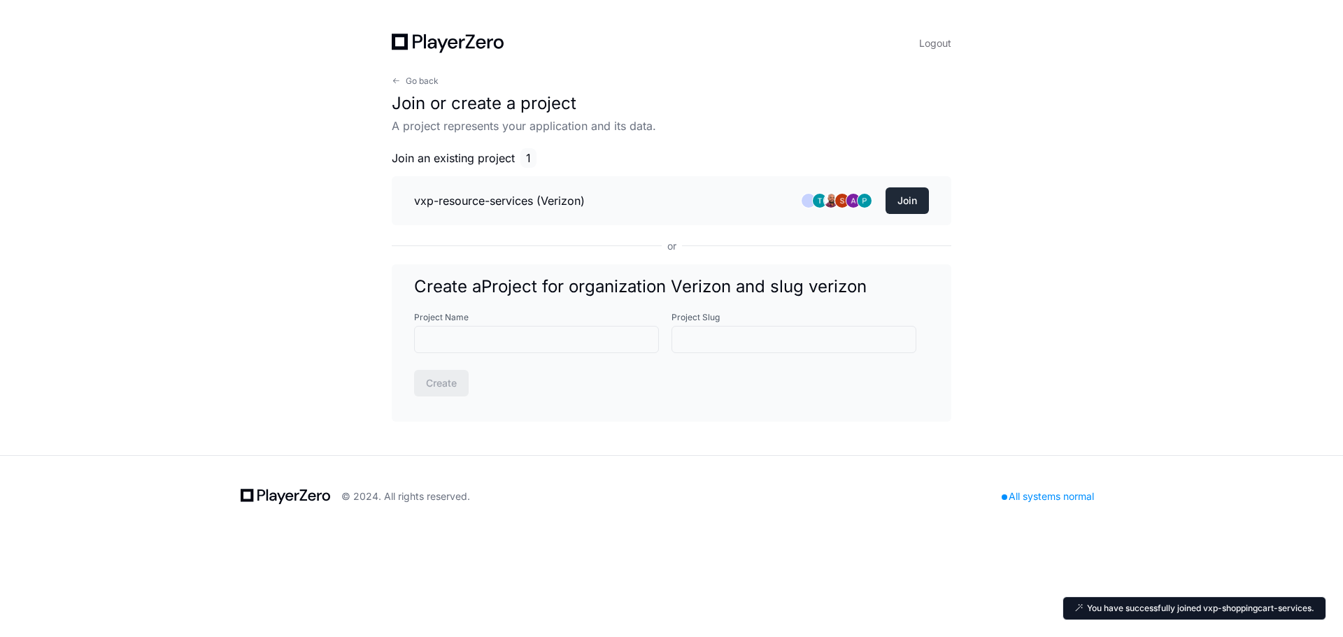
click at [912, 203] on button "Join" at bounding box center [907, 200] width 43 height 27
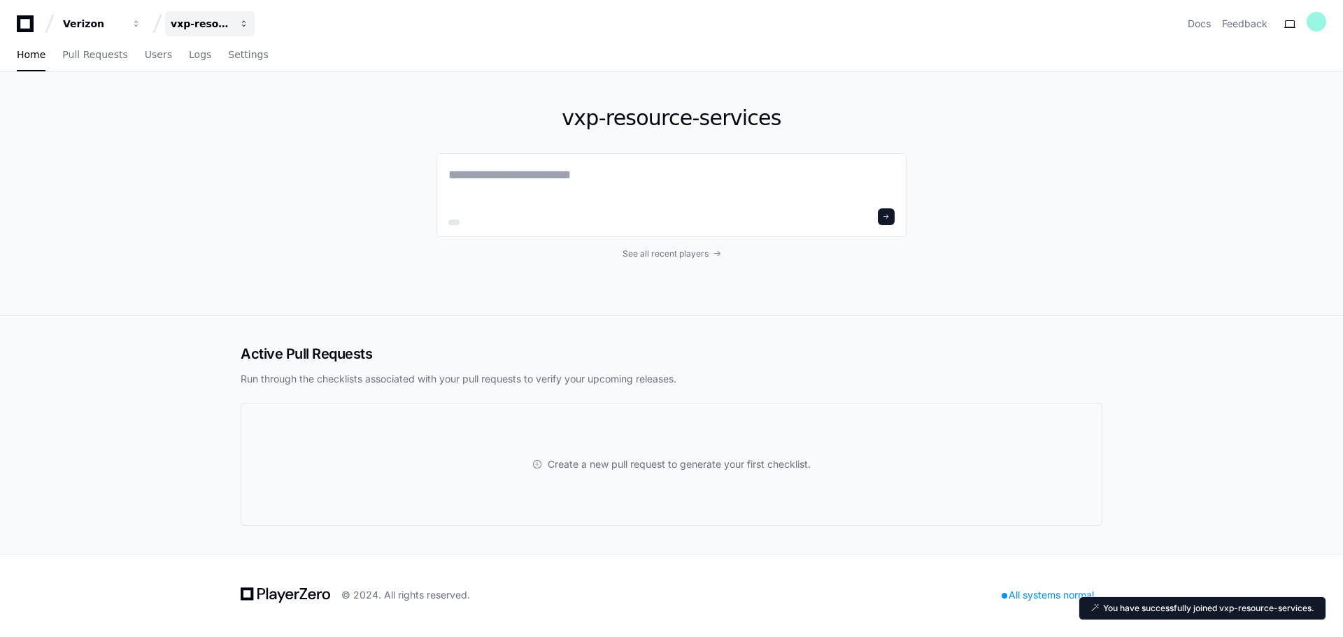
click at [123, 22] on div "vxp-resource-services" at bounding box center [93, 24] width 60 height 14
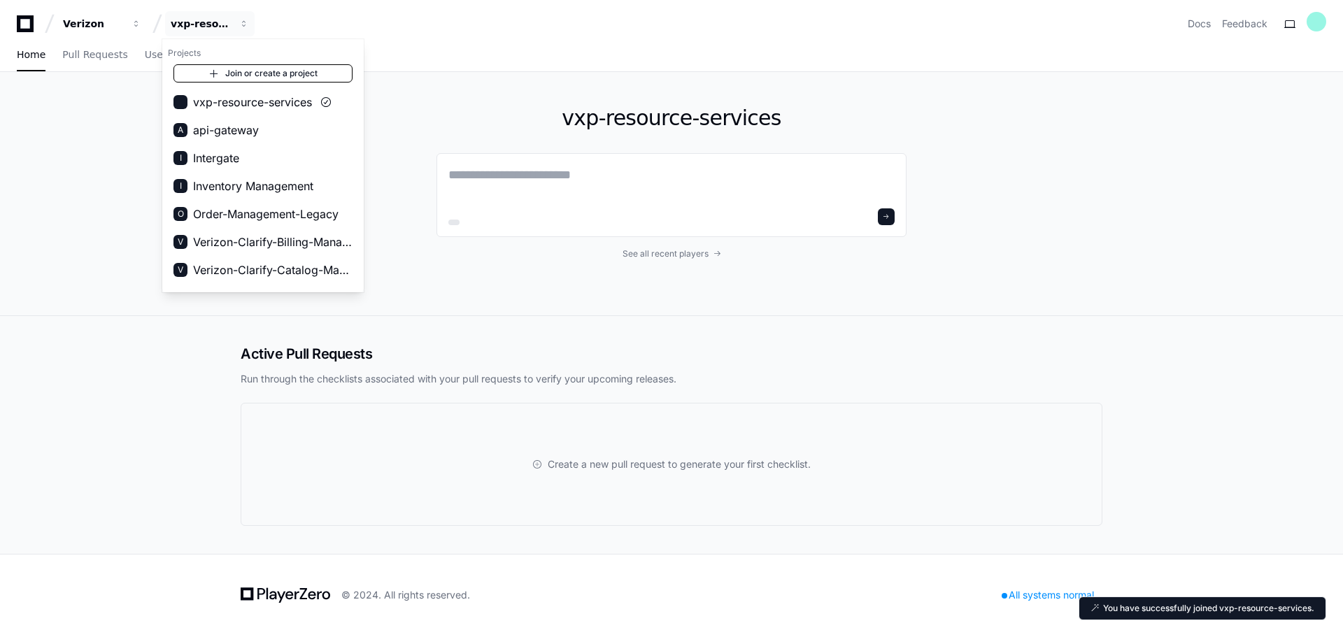
click at [260, 74] on link "Join or create a project" at bounding box center [262, 73] width 179 height 18
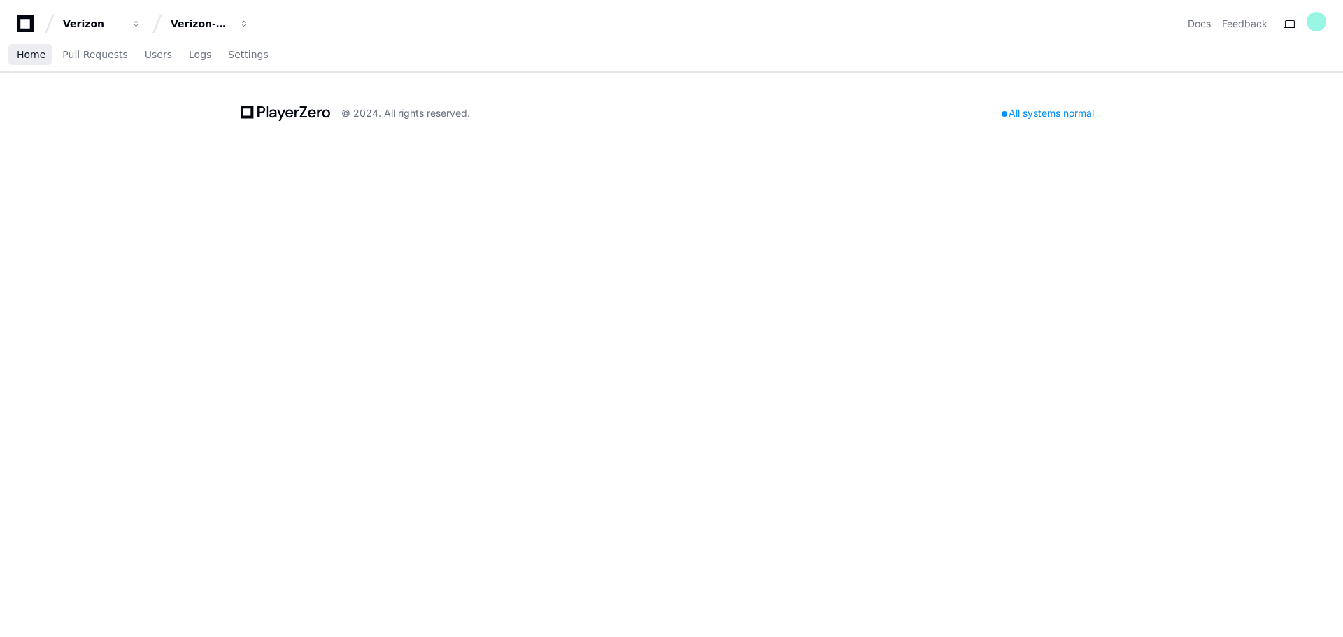
click at [33, 52] on span "Home" at bounding box center [31, 54] width 29 height 8
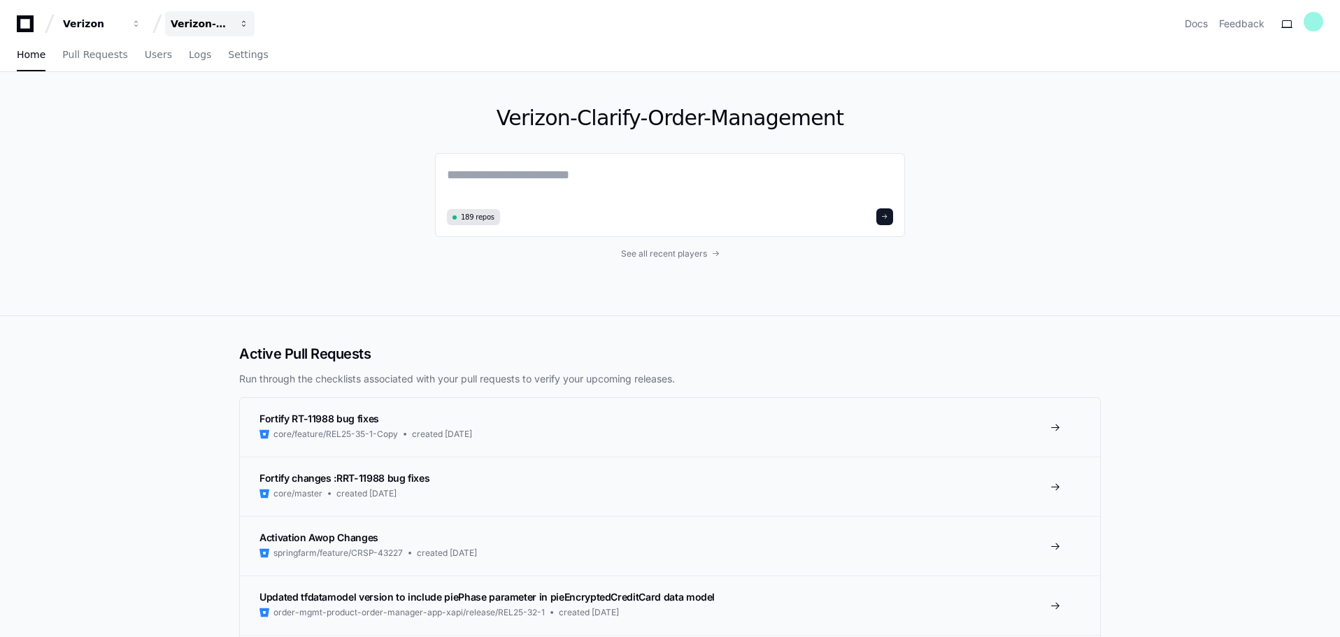
click at [123, 26] on div "Verizon-Clarify-Order-Management" at bounding box center [93, 24] width 60 height 14
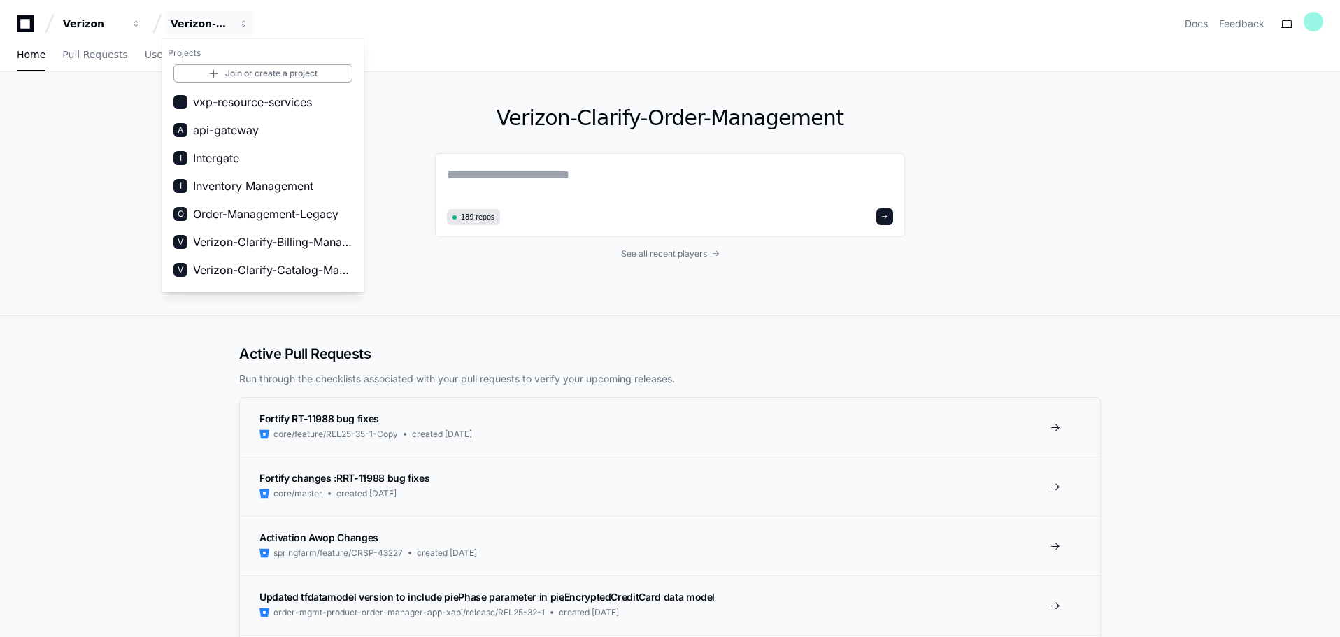
click at [107, 198] on div "Verizon-Clarify-Order-Management 189 repos See all recent players" at bounding box center [670, 194] width 1340 height 244
